Goal: Task Accomplishment & Management: Manage account settings

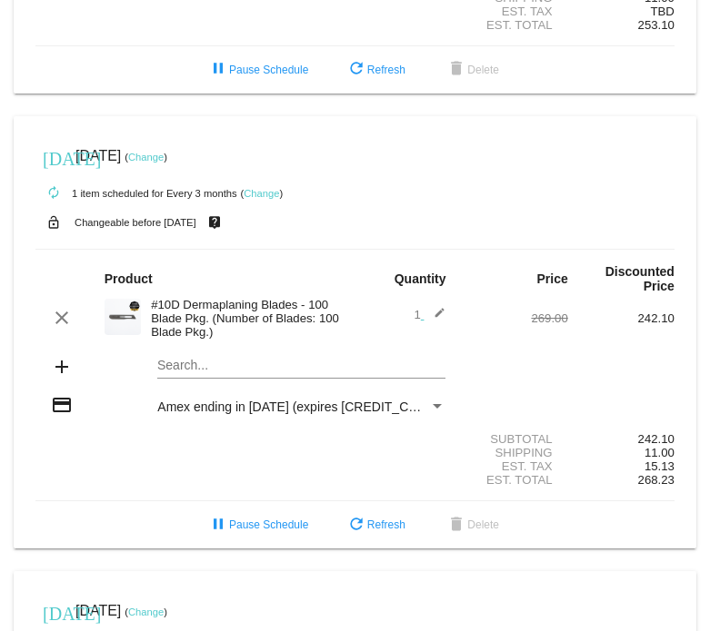
scroll to position [767, 0]
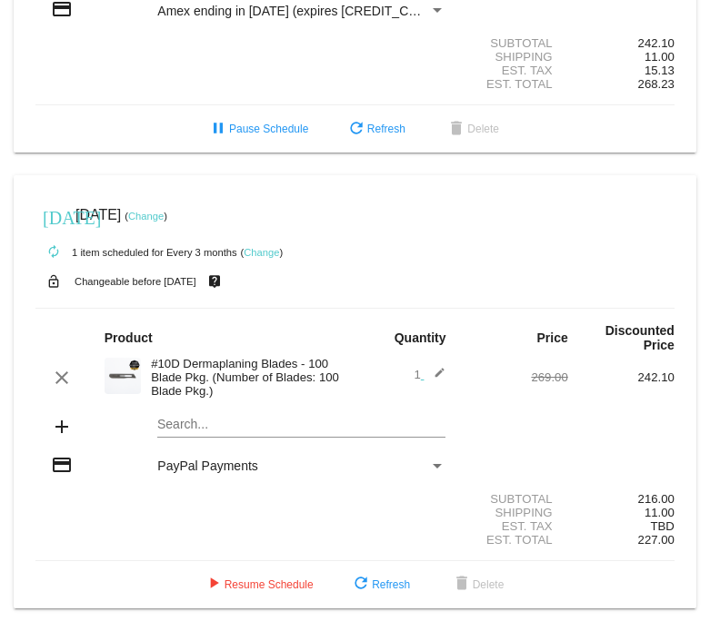
click at [201, 373] on div "#10D Dermaplaning Blades - 100 Blade Pkg. (Number of Blades: 100 Blade Pkg.)" at bounding box center [248, 377] width 213 height 41
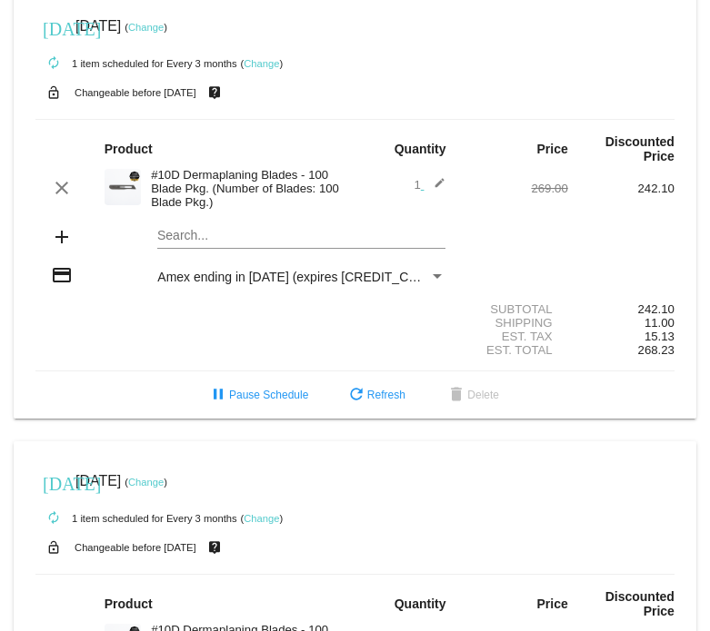
scroll to position [477, 0]
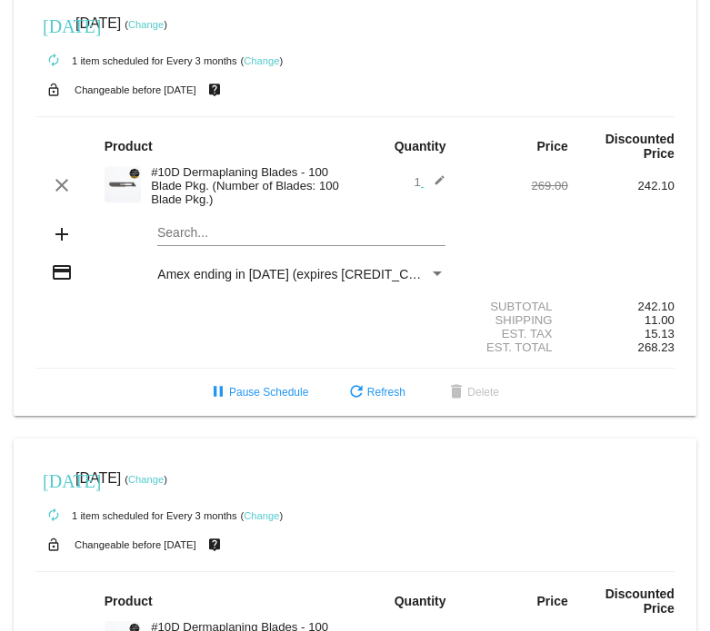
click at [168, 78] on div "autorenew 1 item scheduled for Every 3 months ( Change )" at bounding box center [354, 60] width 639 height 36
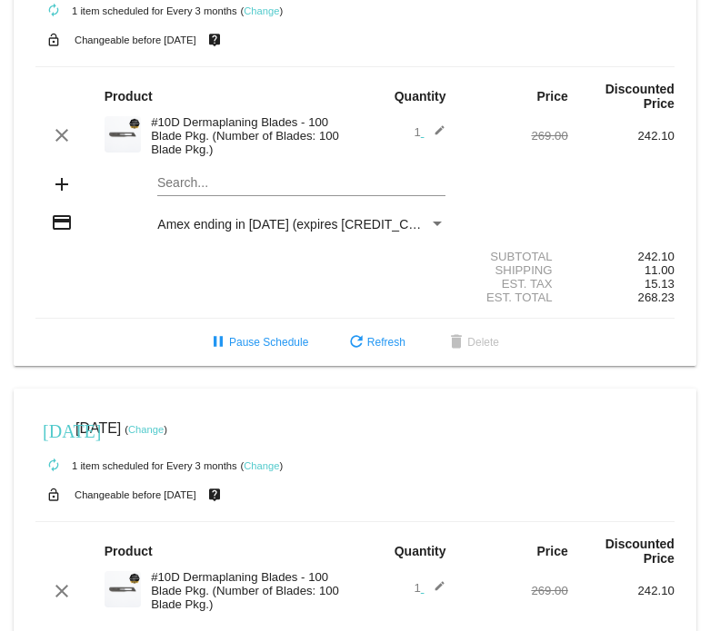
scroll to position [528, 0]
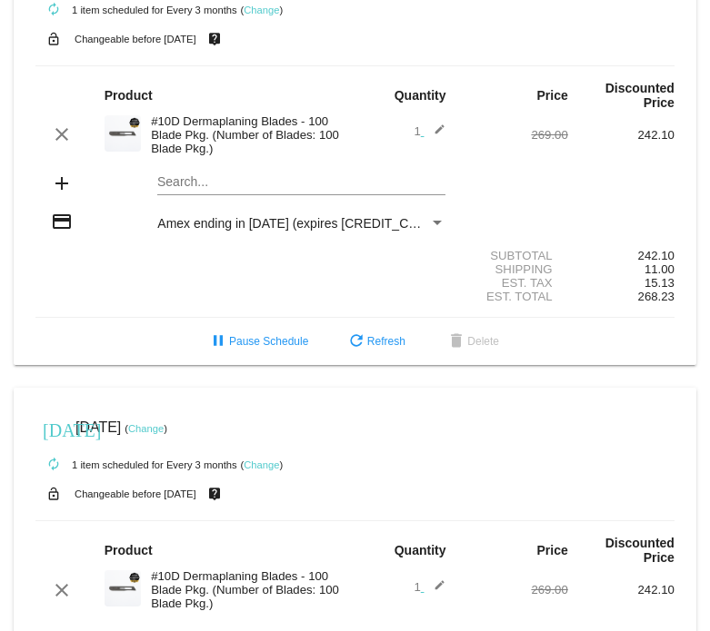
click at [192, 155] on div "#10D Dermaplaning Blades - 100 Blade Pkg. (Number of Blades: 100 Blade Pkg.)" at bounding box center [248, 134] width 213 height 41
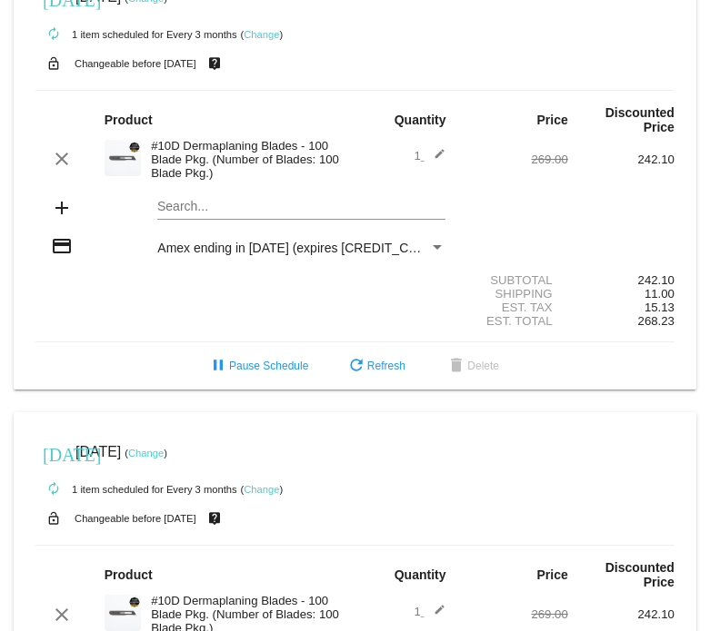
scroll to position [482, 0]
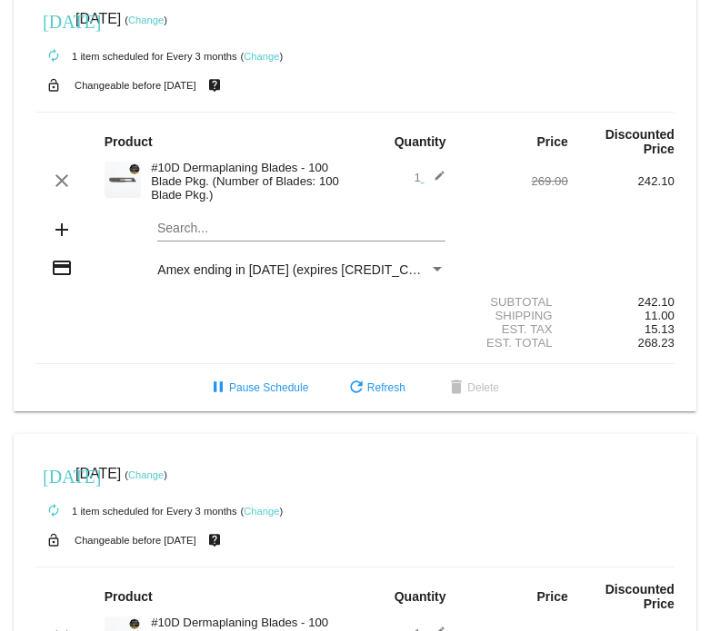
click at [67, 279] on mat-icon "credit_card" at bounding box center [62, 268] width 22 height 22
click at [253, 277] on span "Amex ending in [DATE] (expires [CREDIT_CARD_DATA])" at bounding box center [319, 270] width 324 height 15
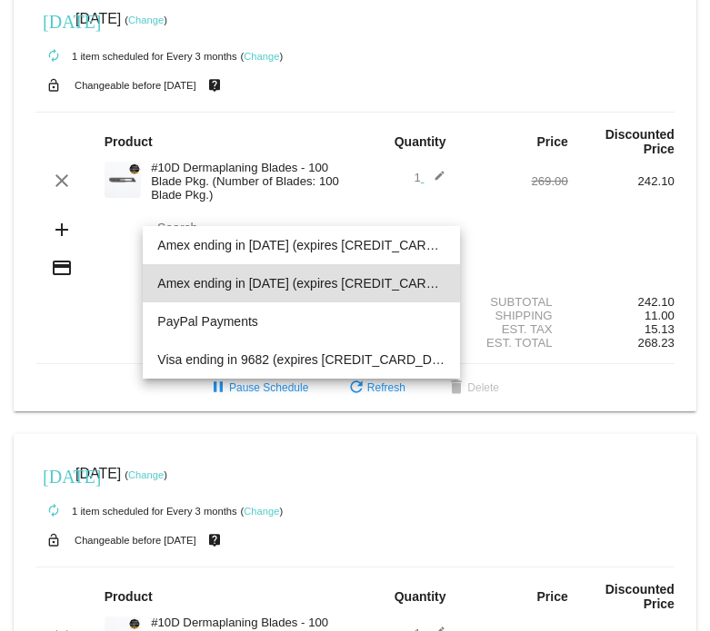
click at [252, 278] on span "Amex ending in [DATE] (expires [CREDIT_CARD_DATA])" at bounding box center [301, 283] width 288 height 38
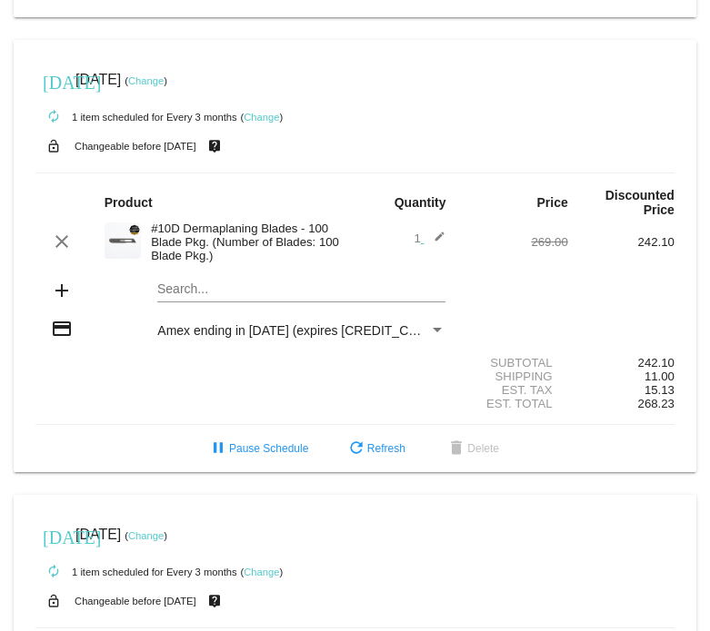
scroll to position [507, 0]
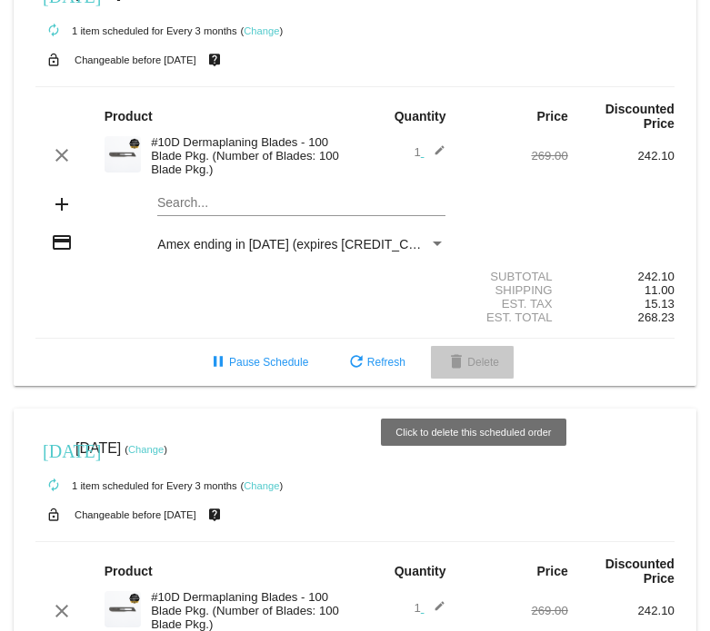
click at [453, 374] on mat-icon "delete" at bounding box center [456, 364] width 22 height 22
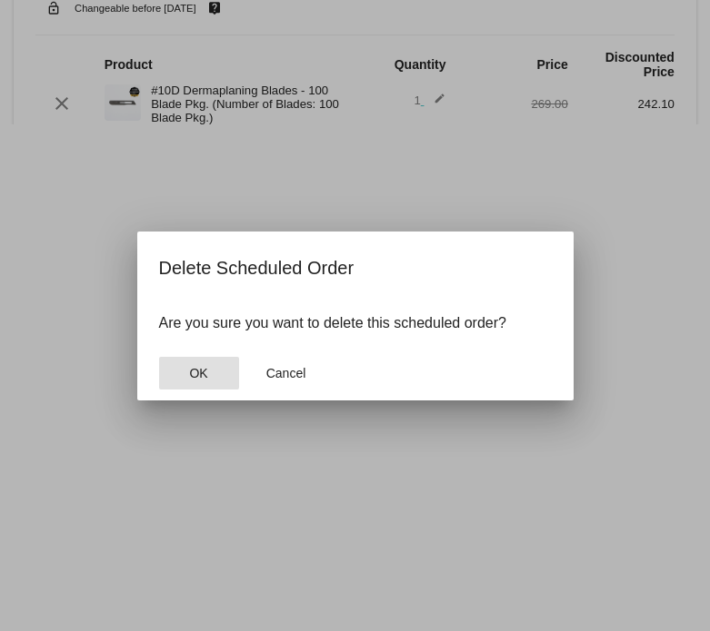
click at [224, 367] on button "OK" at bounding box center [199, 373] width 80 height 33
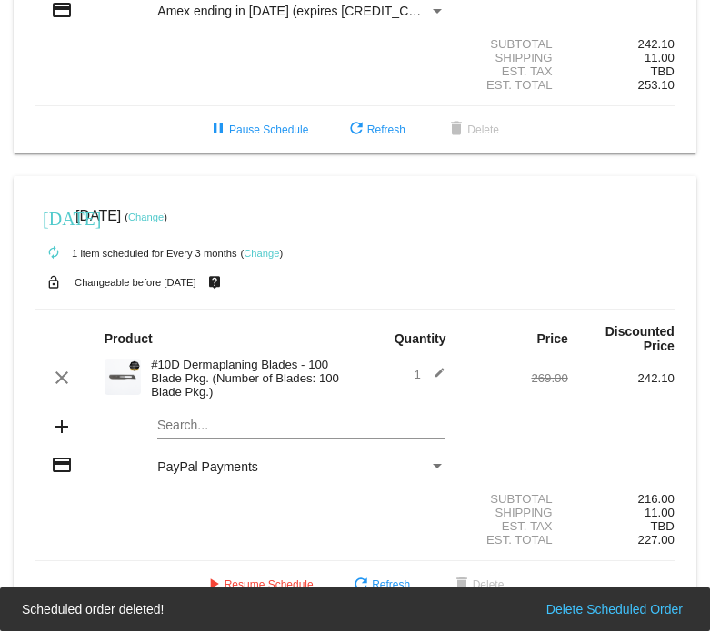
scroll to position [303, 0]
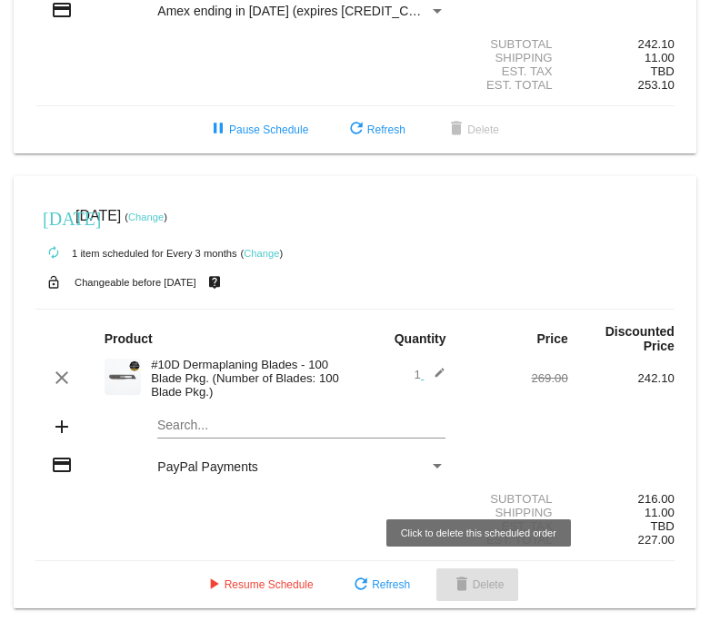
click at [480, 576] on button "delete Delete" at bounding box center [477, 585] width 83 height 33
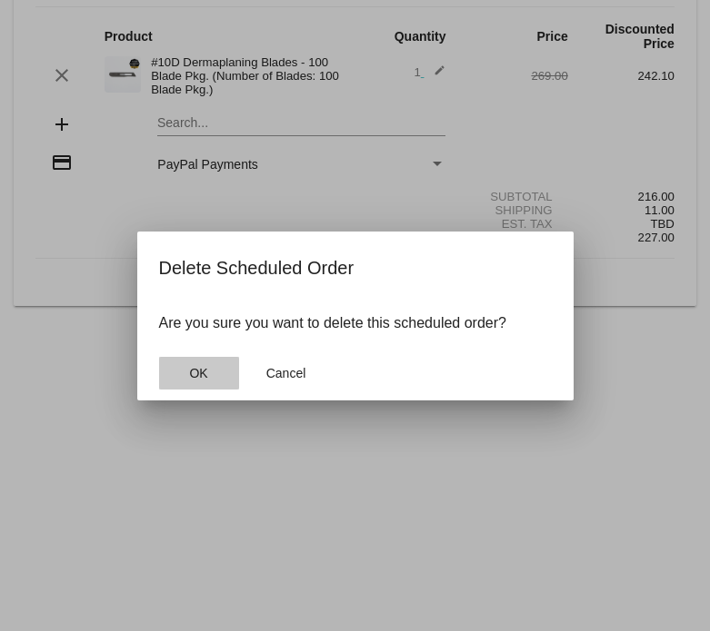
click at [205, 363] on button "OK" at bounding box center [199, 373] width 80 height 33
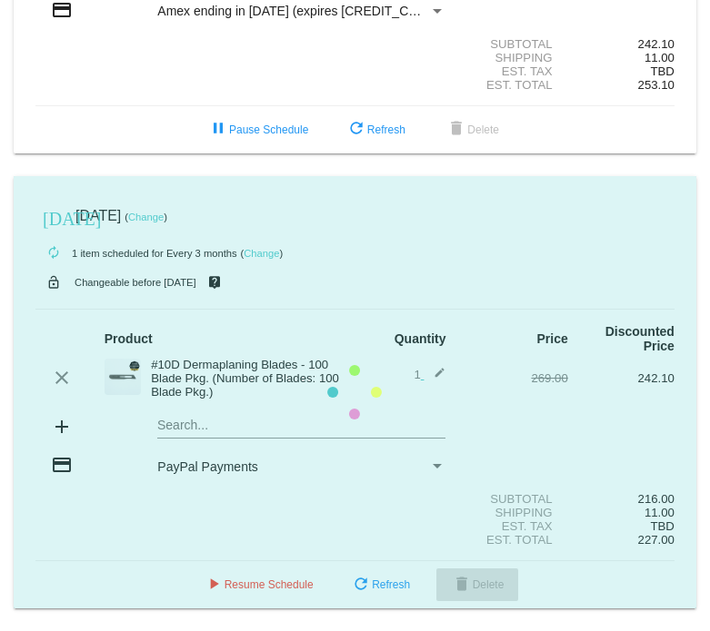
scroll to position [0, 0]
